Goal: Transaction & Acquisition: Purchase product/service

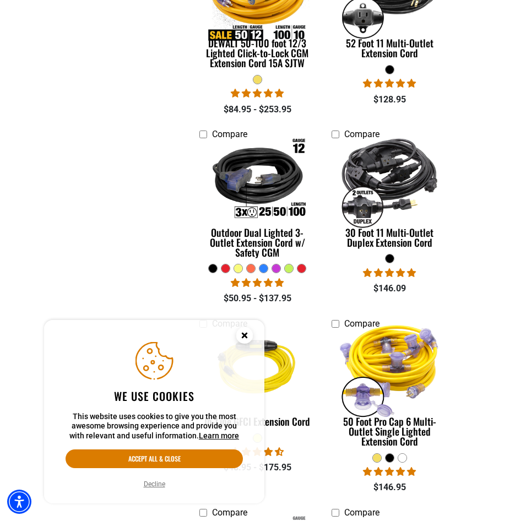
scroll to position [882, 0]
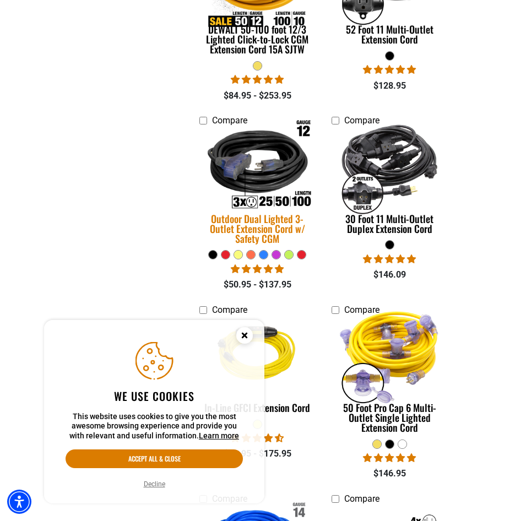
click at [236, 218] on img at bounding box center [258, 166] width 130 height 116
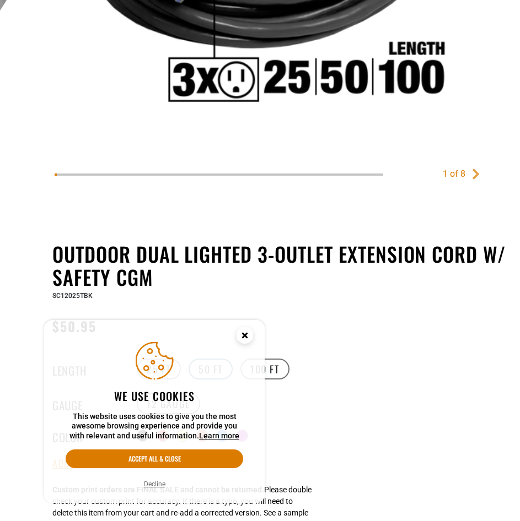
scroll to position [441, 0]
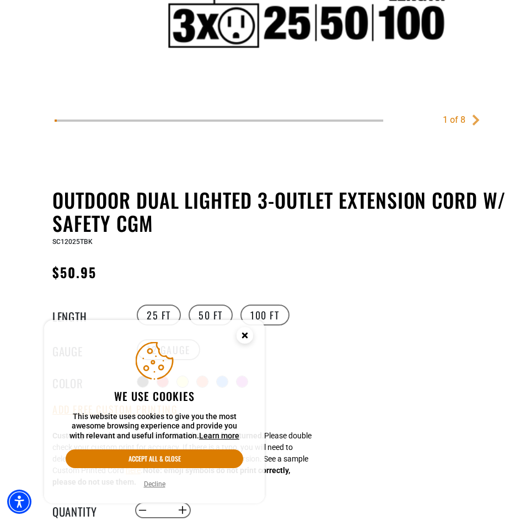
click at [243, 333] on icon "Cookie Consent" at bounding box center [244, 335] width 4 height 4
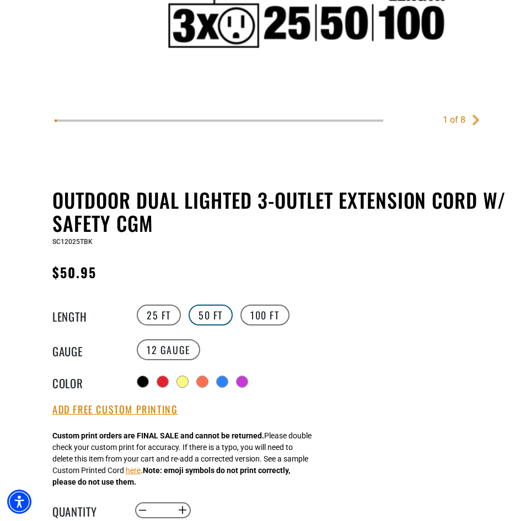
click at [217, 316] on label "50 FT" at bounding box center [210, 315] width 44 height 21
